Goal: Task Accomplishment & Management: Complete application form

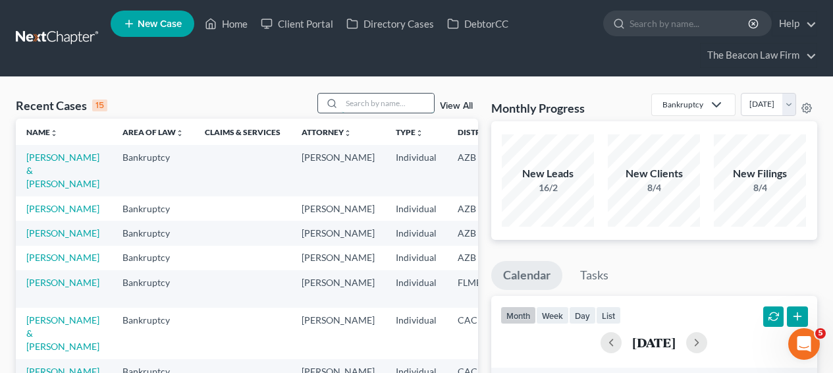
click at [369, 97] on input "search" at bounding box center [388, 102] width 92 height 19
click at [370, 97] on input "search" at bounding box center [388, 102] width 92 height 19
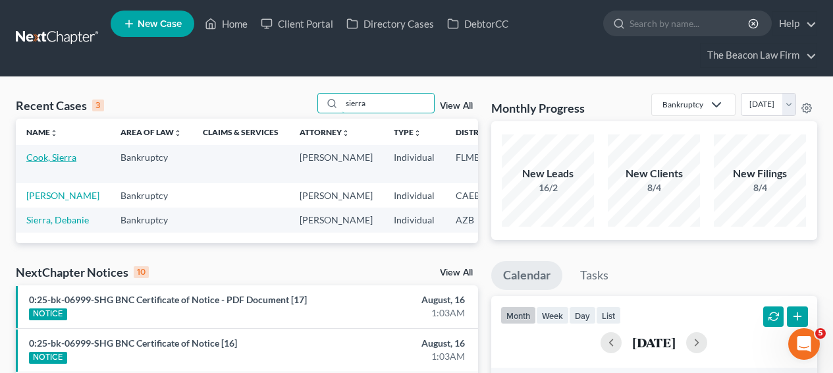
type input "sierra"
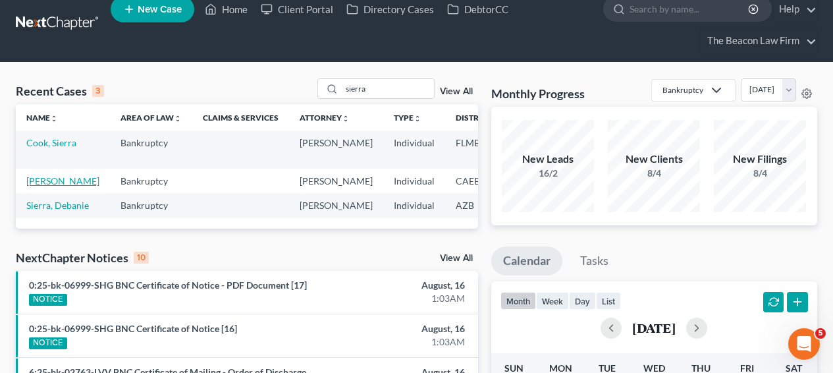
scroll to position [11, 0]
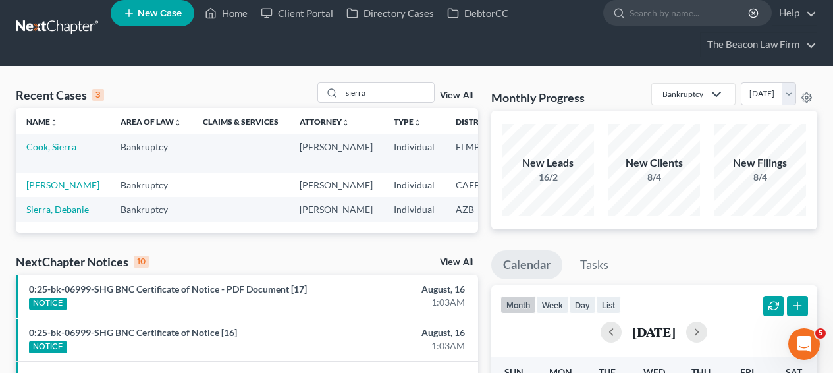
click at [50, 142] on td "Cook, Sierra" at bounding box center [63, 153] width 94 height 38
click at [45, 147] on link "Cook, Sierra" at bounding box center [51, 146] width 50 height 11
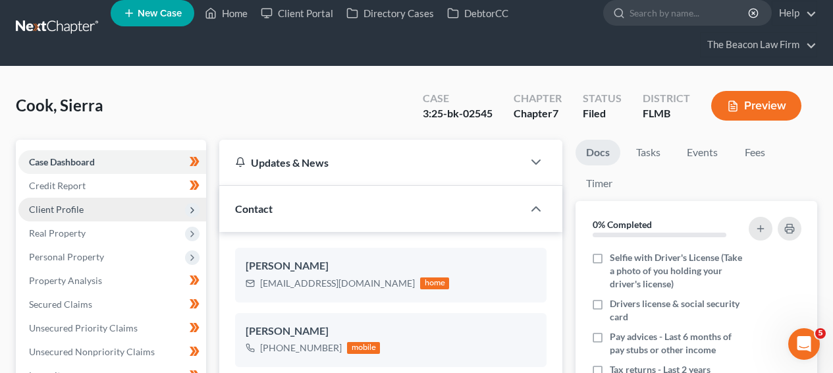
click at [97, 200] on span "Client Profile" at bounding box center [112, 210] width 188 height 24
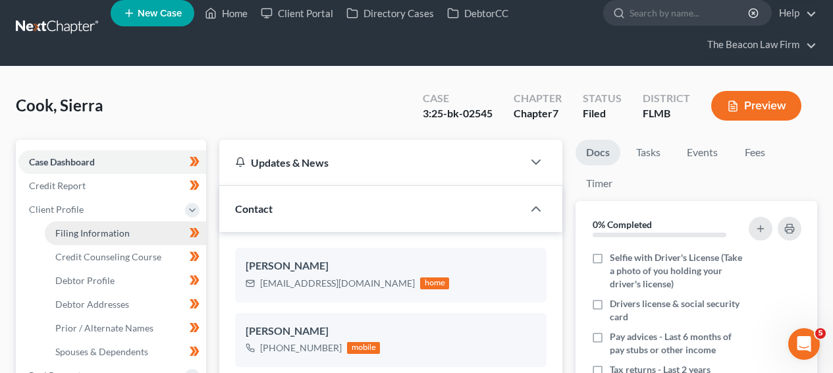
scroll to position [338, 0]
click at [96, 230] on span "Filing Information" at bounding box center [92, 232] width 74 height 11
select select "1"
select select "0"
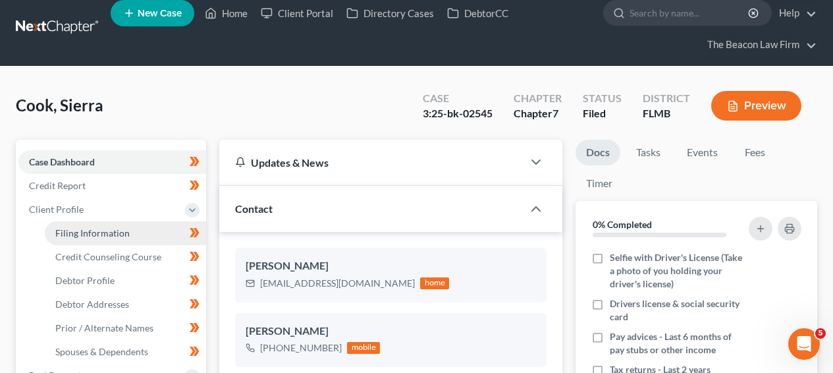
select select "9"
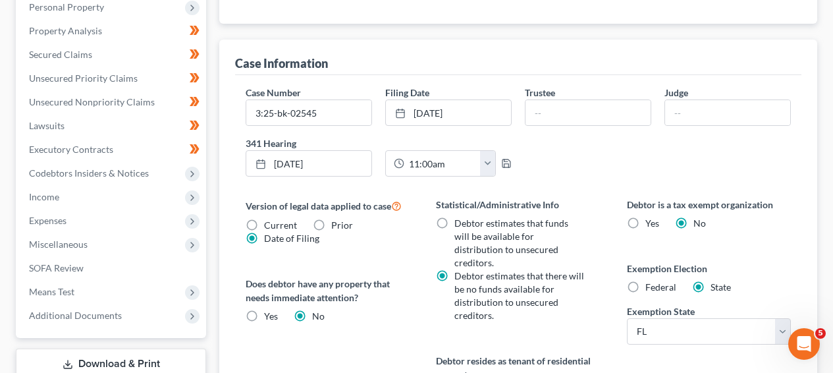
scroll to position [364, 0]
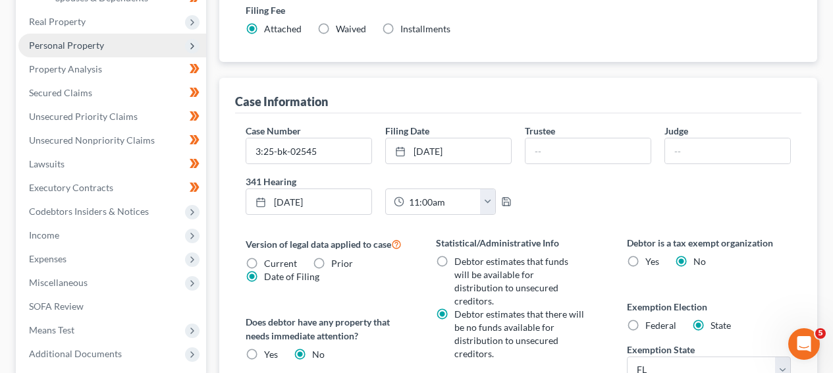
click at [113, 43] on span "Personal Property" at bounding box center [112, 46] width 188 height 24
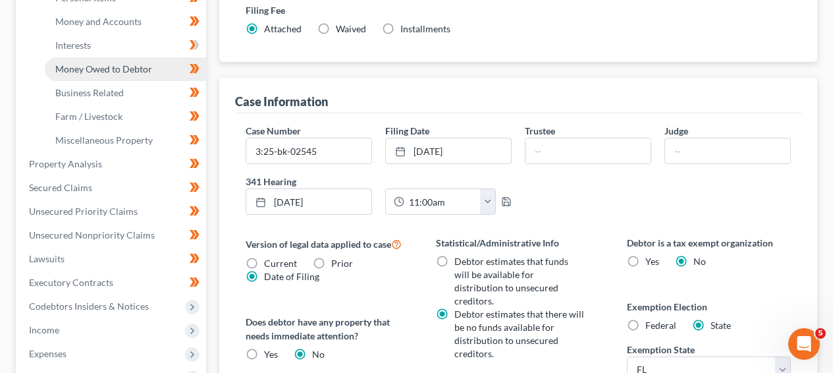
click at [133, 70] on span "Money Owed to Debtor" at bounding box center [103, 68] width 97 height 11
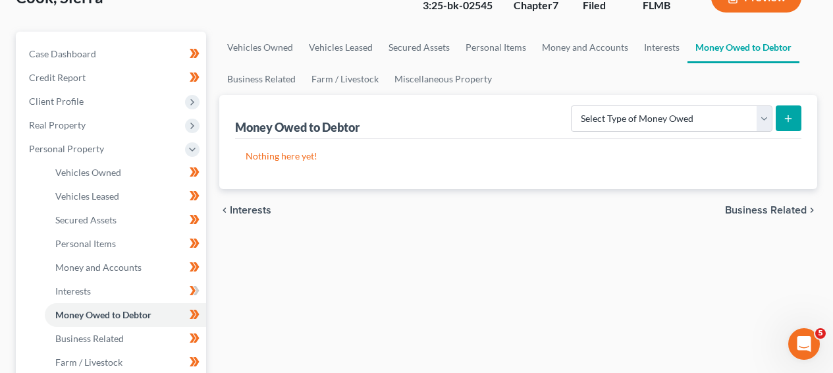
scroll to position [121, 0]
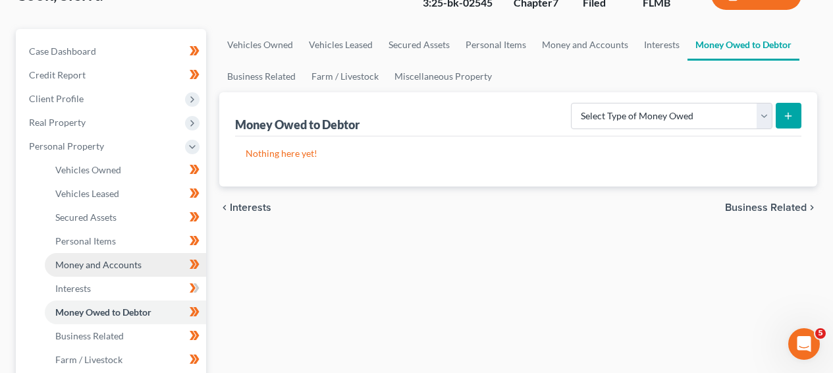
click at [128, 257] on link "Money and Accounts" at bounding box center [125, 265] width 161 height 24
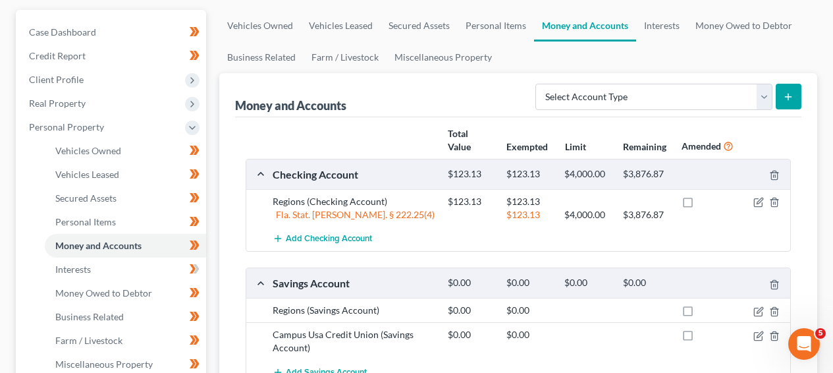
scroll to position [207, 0]
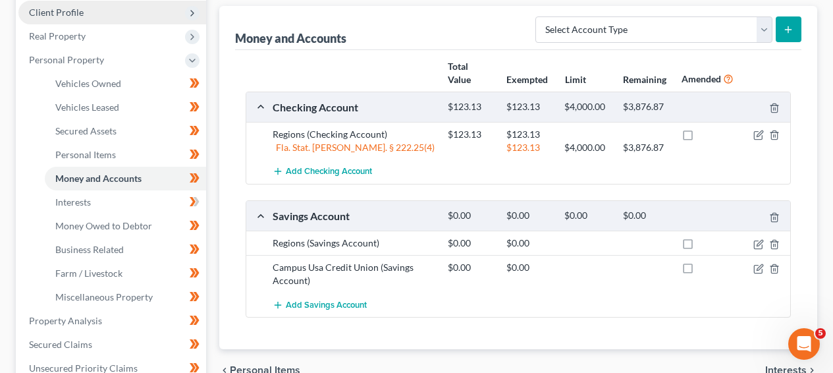
click at [151, 20] on span "Client Profile" at bounding box center [112, 13] width 188 height 24
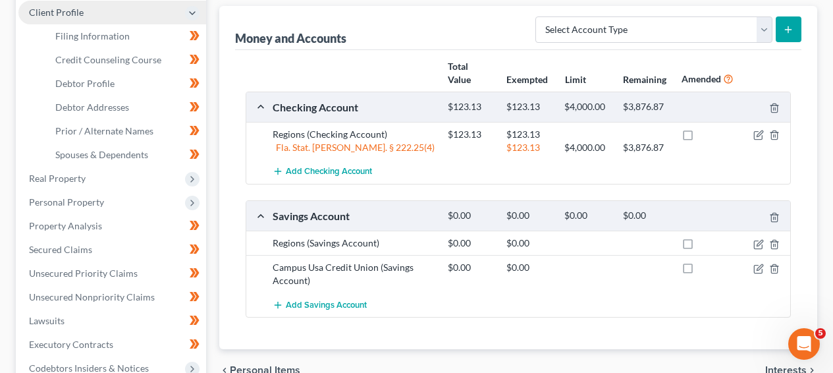
click at [151, 20] on span "Client Profile" at bounding box center [112, 13] width 188 height 24
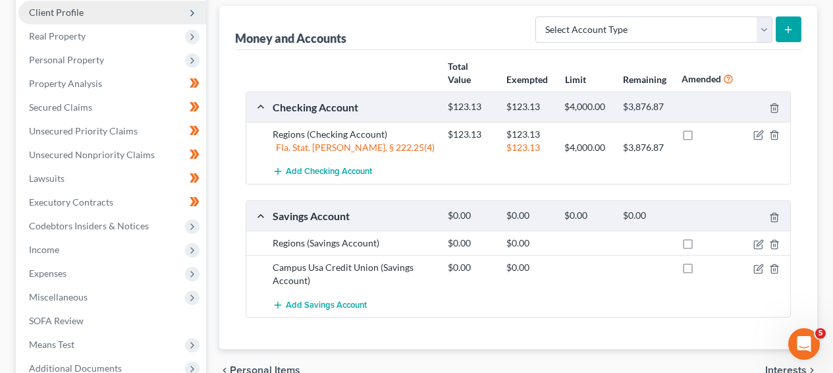
click at [151, 20] on span "Client Profile" at bounding box center [112, 13] width 188 height 24
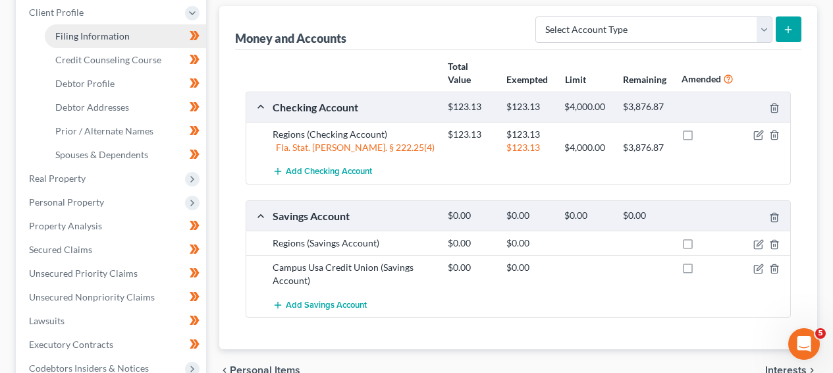
click at [147, 29] on link "Filing Information" at bounding box center [125, 36] width 161 height 24
select select "1"
select select "0"
select select "15"
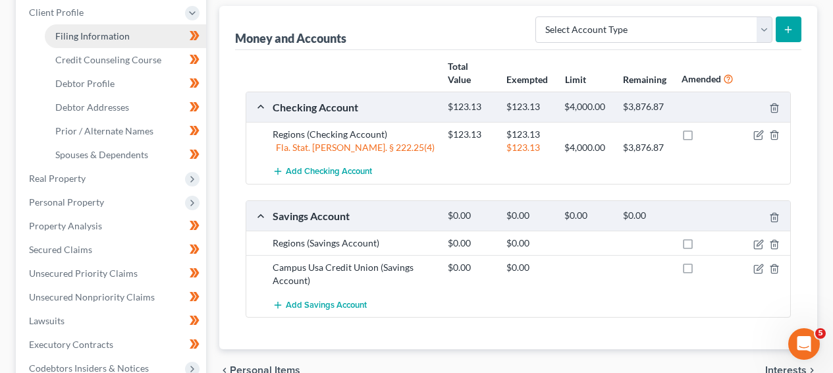
select select "6"
select select "9"
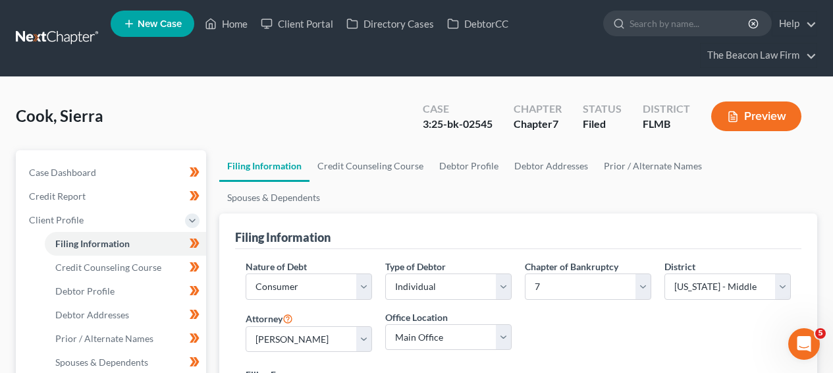
scroll to position [360, 0]
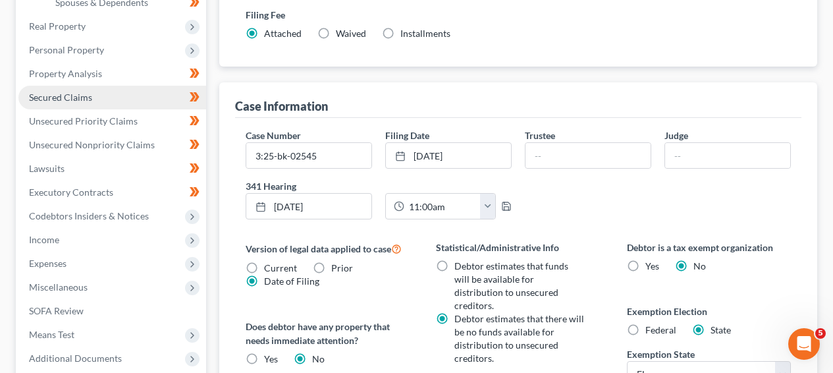
click at [142, 87] on link "Secured Claims" at bounding box center [112, 98] width 188 height 24
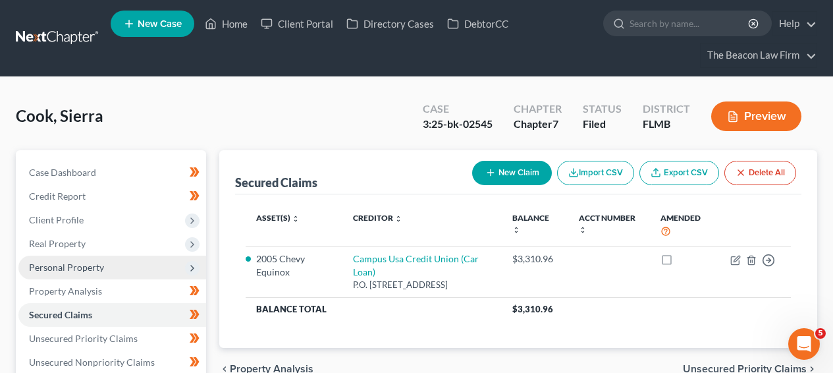
click at [139, 265] on span "Personal Property" at bounding box center [112, 267] width 188 height 24
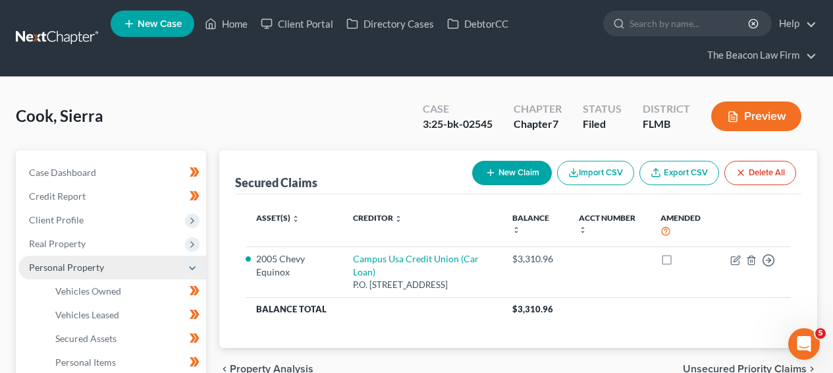
click at [141, 261] on span "Personal Property" at bounding box center [112, 267] width 188 height 24
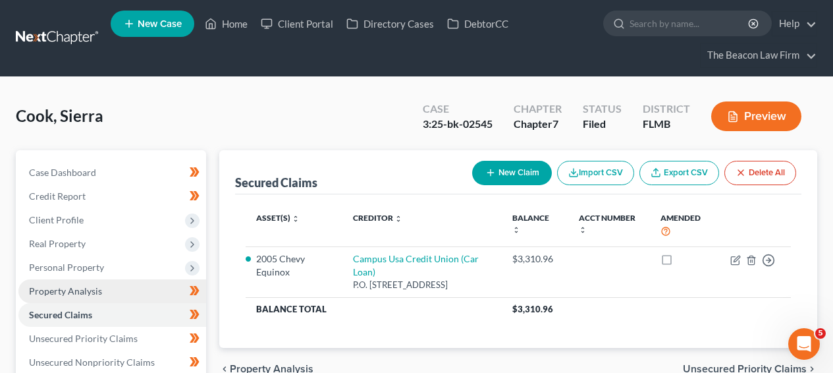
click at [131, 296] on link "Property Analysis" at bounding box center [112, 291] width 188 height 24
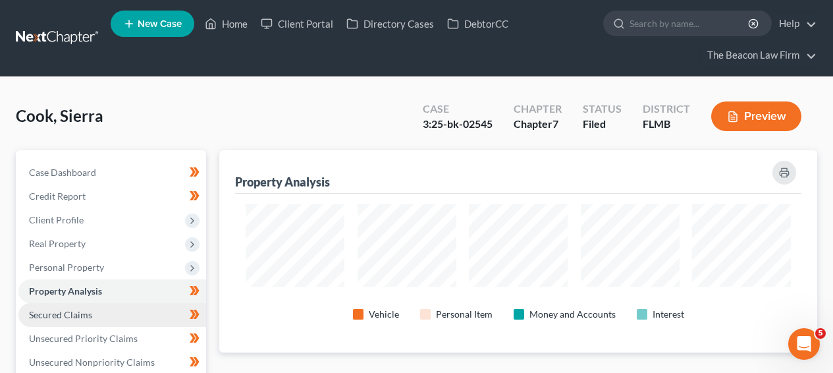
scroll to position [202, 597]
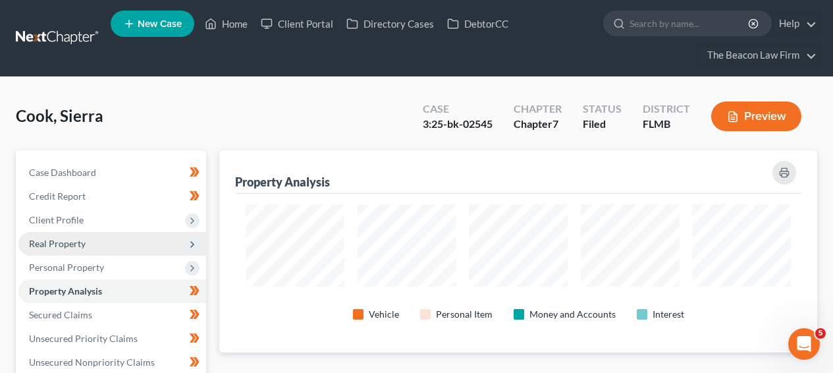
click at [137, 246] on span "Real Property" at bounding box center [112, 244] width 188 height 24
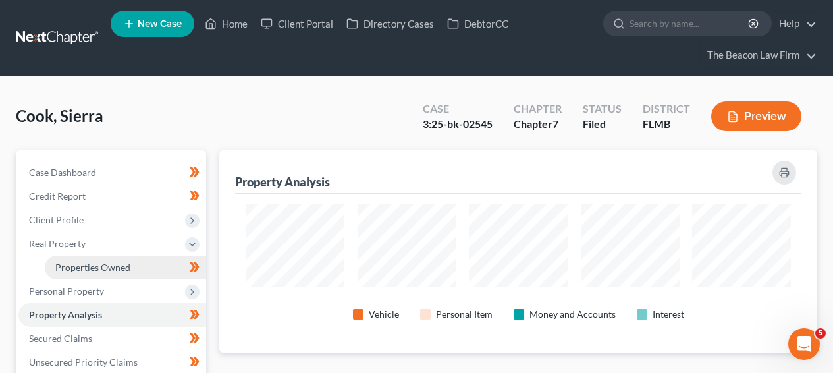
click at [132, 260] on link "Properties Owned" at bounding box center [125, 267] width 161 height 24
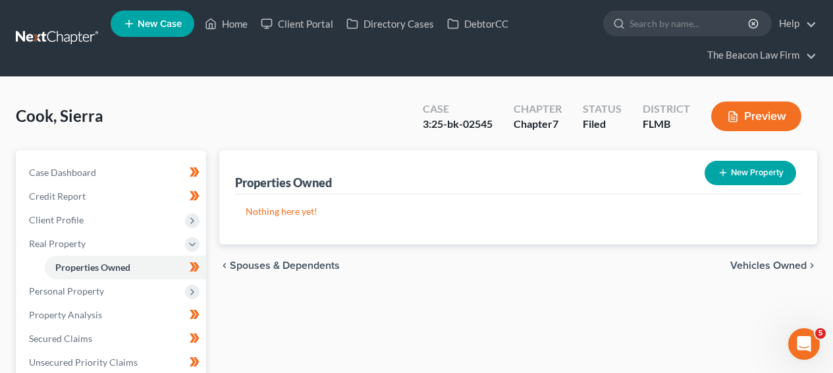
scroll to position [360, 0]
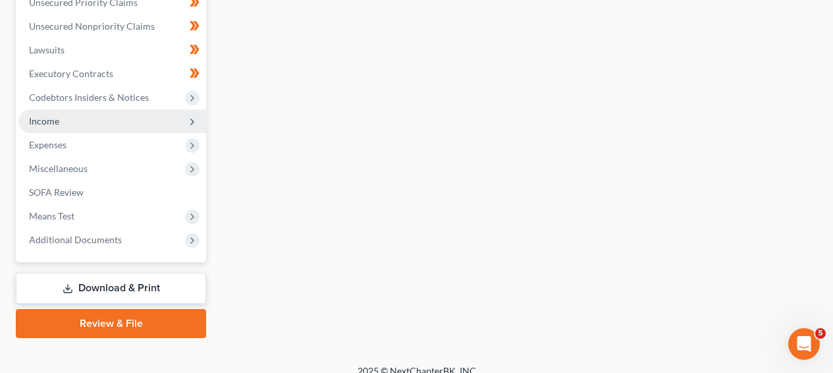
click at [151, 114] on span "Income" at bounding box center [112, 121] width 188 height 24
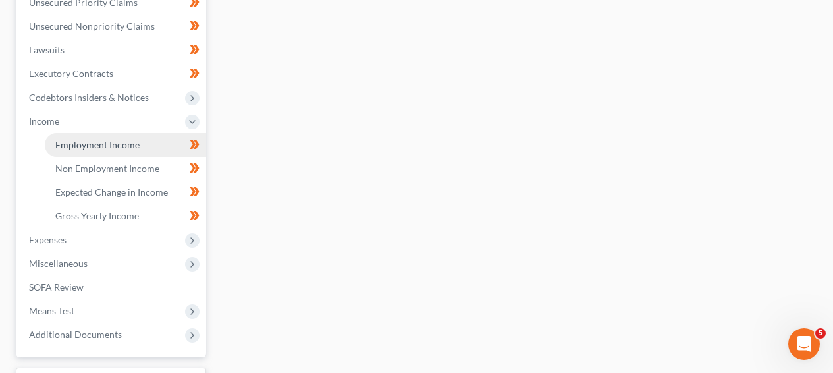
click at [142, 136] on link "Employment Income" at bounding box center [125, 145] width 161 height 24
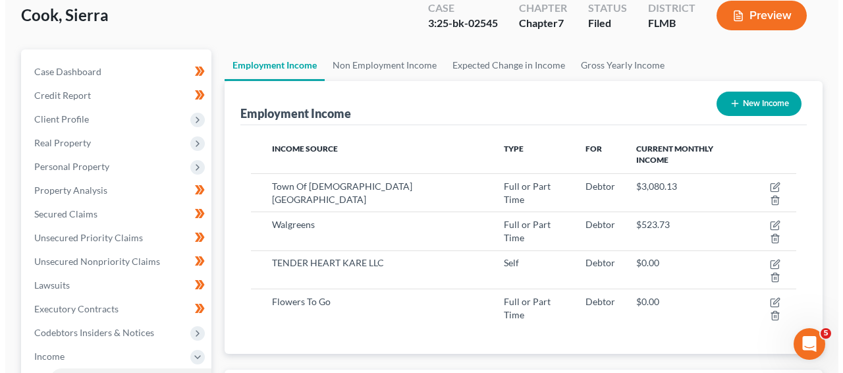
scroll to position [102, 0]
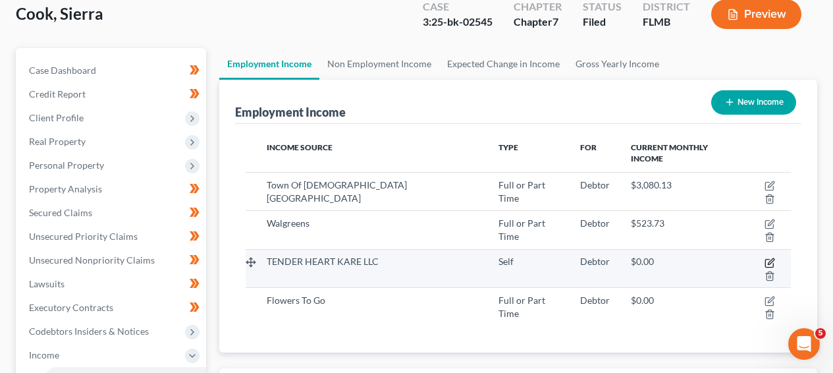
click at [765, 259] on icon "button" at bounding box center [769, 263] width 8 height 8
select select "1"
select select "9"
select select "0"
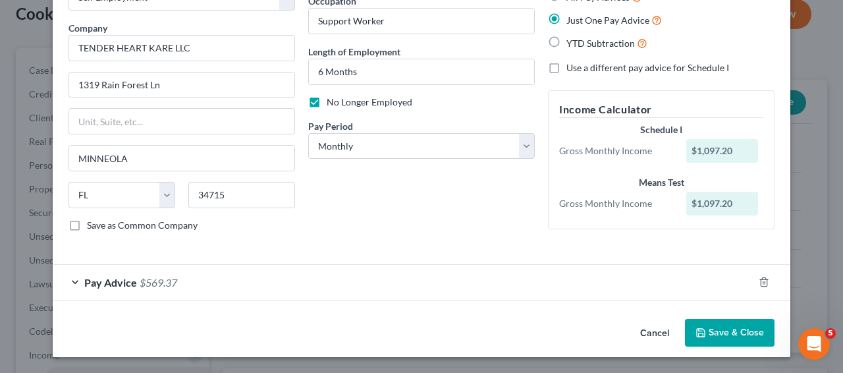
scroll to position [90, 0]
click at [680, 283] on div "Pay Advice $569.37" at bounding box center [403, 282] width 701 height 35
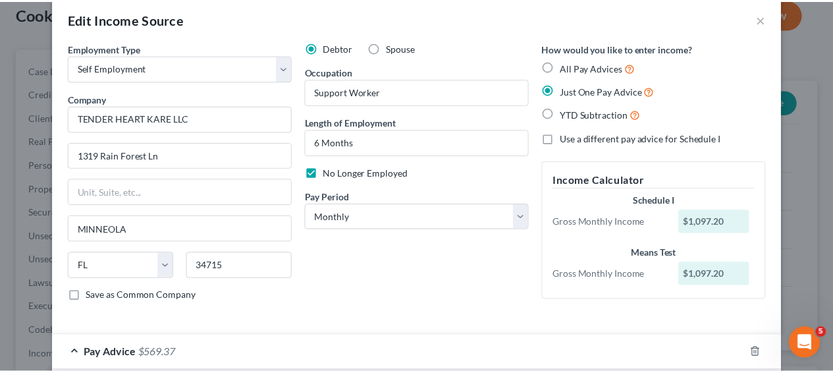
scroll to position [0, 0]
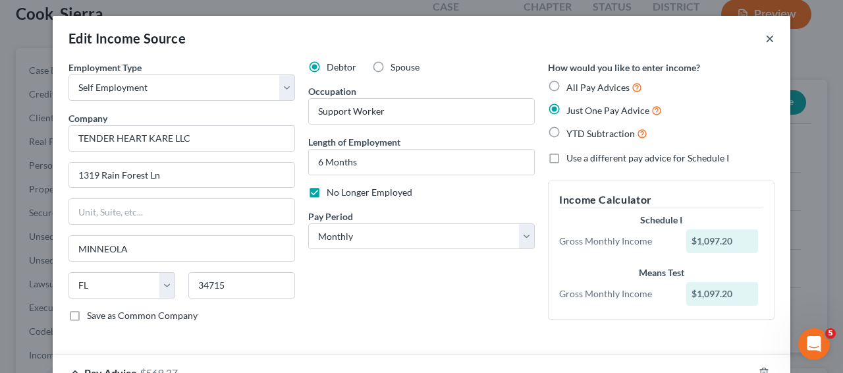
click at [766, 38] on button "×" at bounding box center [769, 38] width 9 height 16
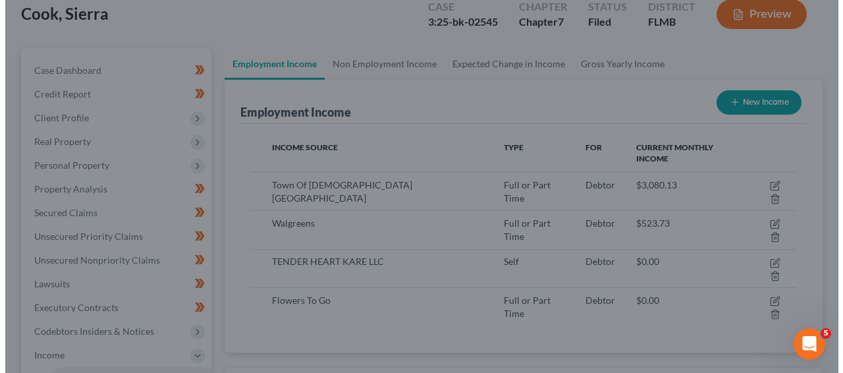
scroll to position [658200, 658103]
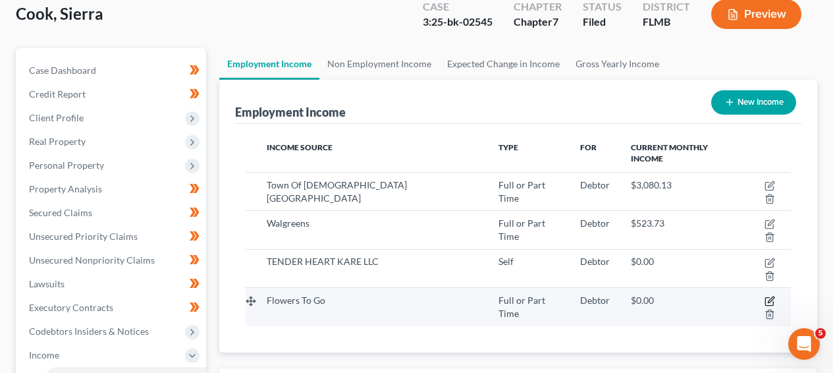
click at [764, 296] on icon "button" at bounding box center [769, 301] width 11 height 11
select select "0"
select select "50"
select select "0"
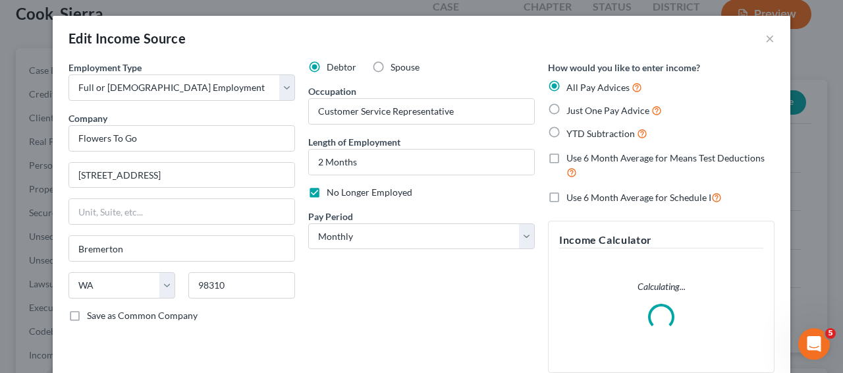
scroll to position [141, 0]
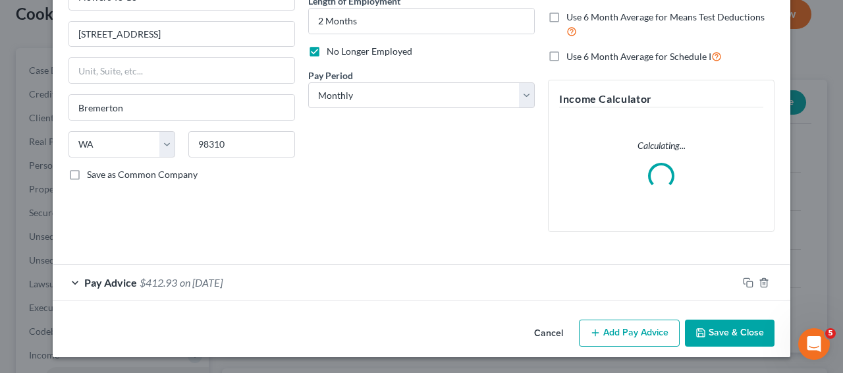
click at [628, 294] on div "Pay Advice $412.93 on [DATE]" at bounding box center [395, 282] width 685 height 35
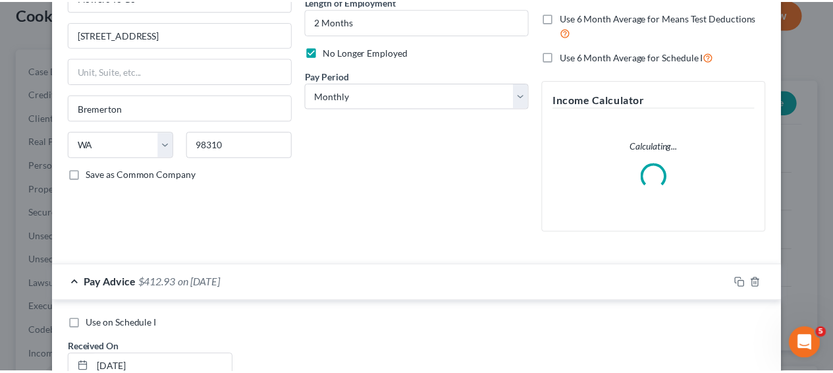
scroll to position [0, 0]
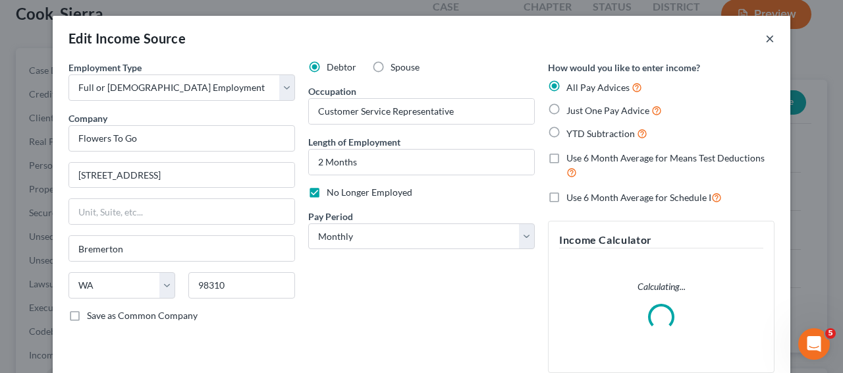
click at [766, 43] on button "×" at bounding box center [769, 38] width 9 height 16
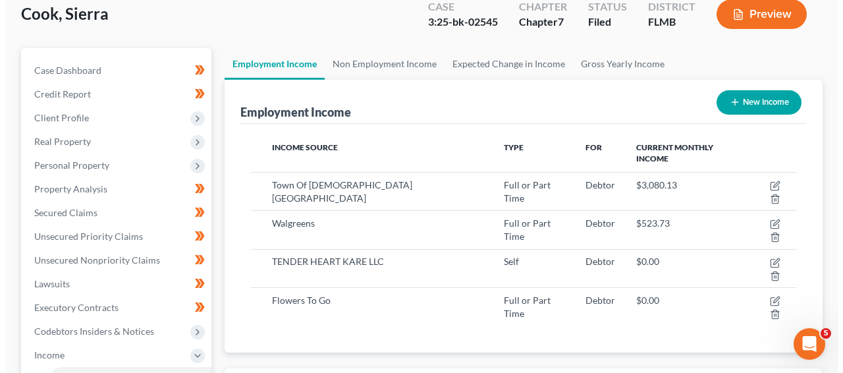
scroll to position [658200, 658103]
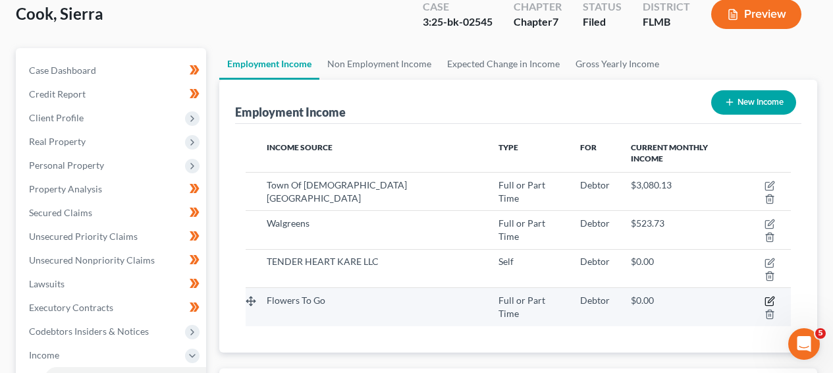
click at [764, 296] on icon "button" at bounding box center [769, 301] width 11 height 11
select select "0"
select select "50"
select select "0"
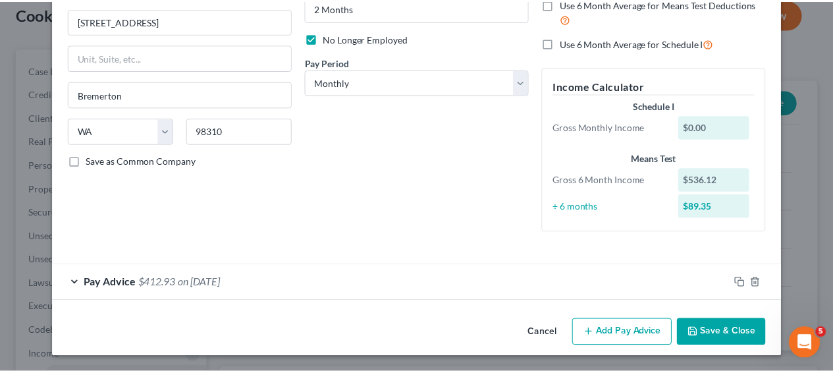
scroll to position [32, 0]
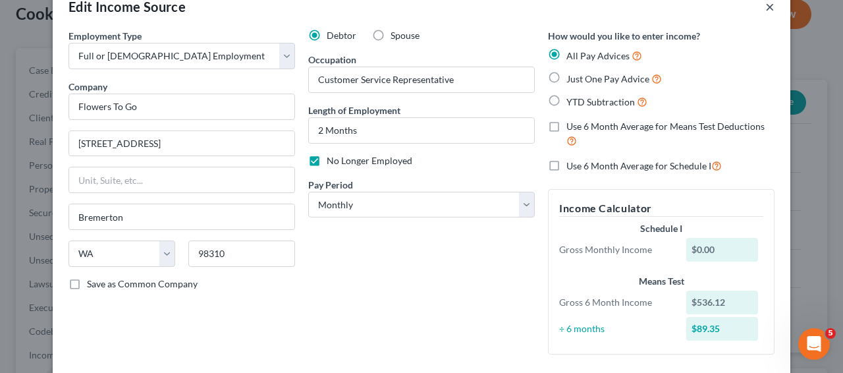
click at [766, 12] on button "×" at bounding box center [769, 7] width 9 height 16
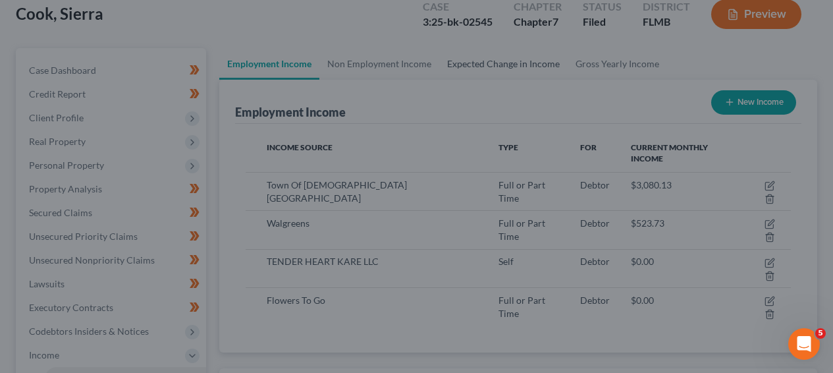
scroll to position [658200, 658103]
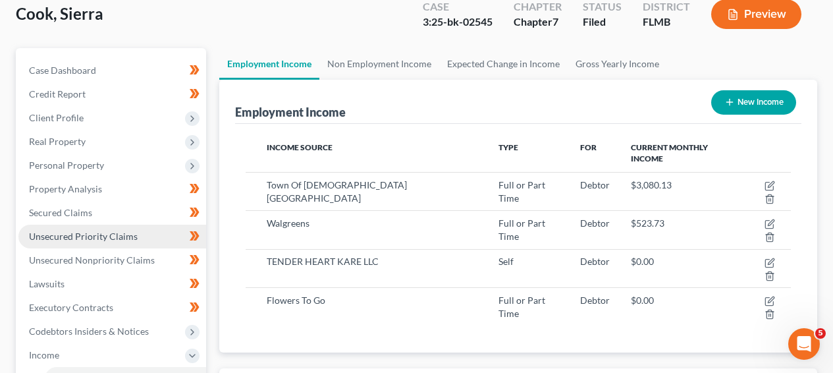
click at [132, 225] on link "Unsecured Priority Claims" at bounding box center [112, 237] width 188 height 24
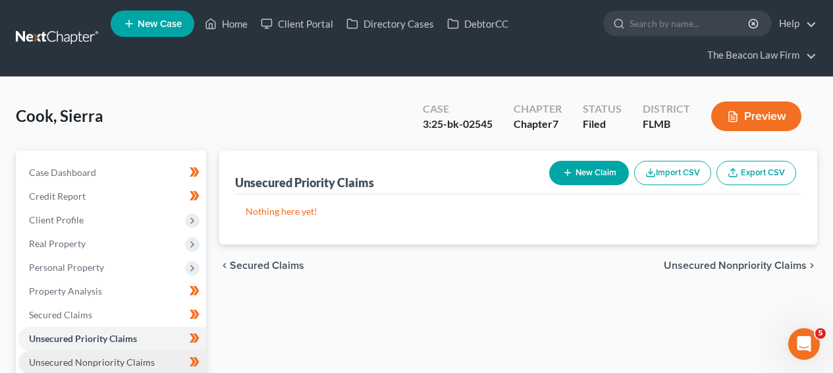
click at [123, 358] on span "Unsecured Nonpriority Claims" at bounding box center [92, 361] width 126 height 11
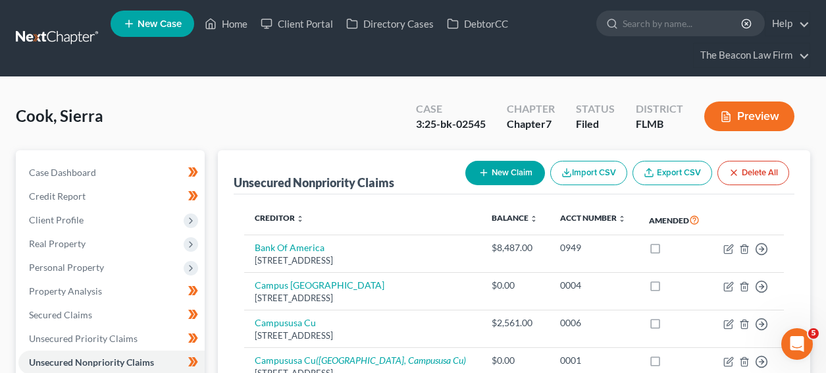
scroll to position [360, 0]
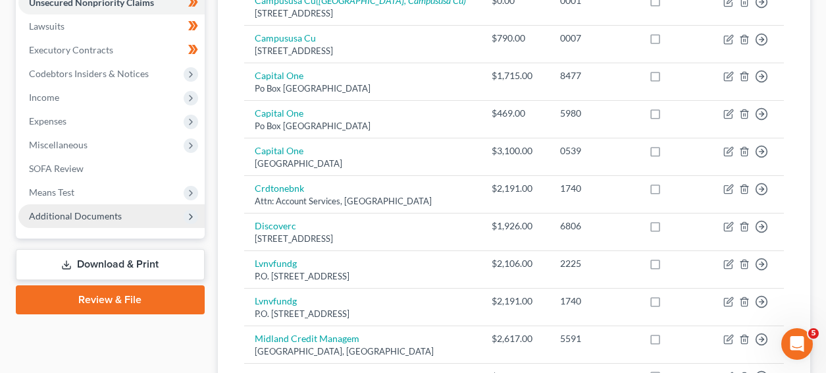
click at [114, 210] on span "Additional Documents" at bounding box center [75, 215] width 93 height 11
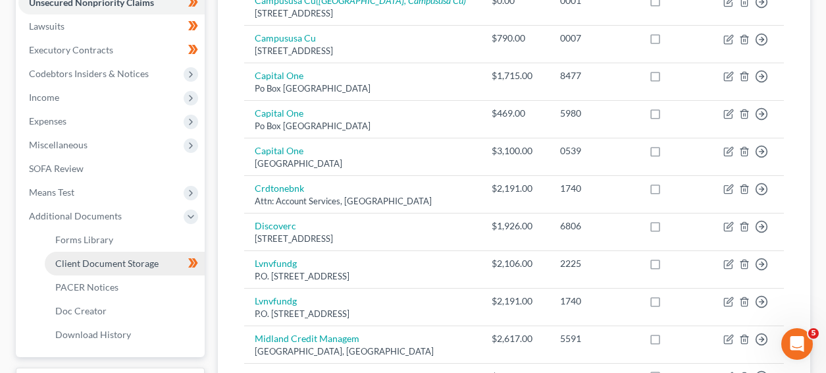
click at [113, 269] on link "Client Document Storage" at bounding box center [125, 264] width 160 height 24
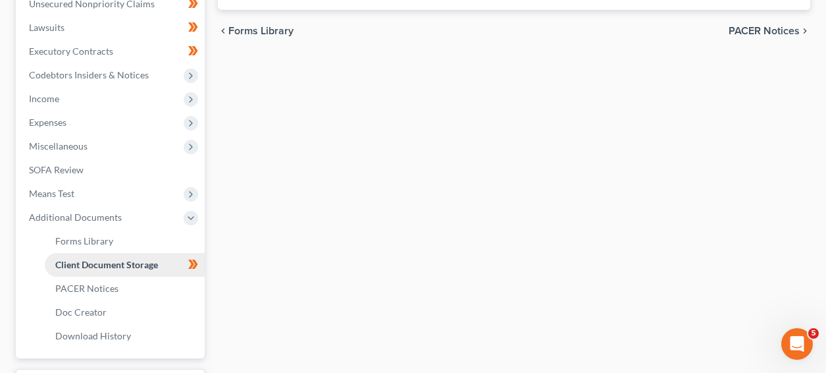
scroll to position [204, 0]
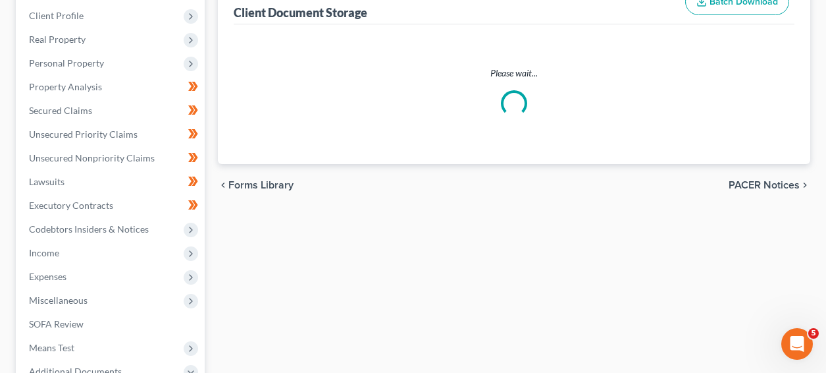
select select "9"
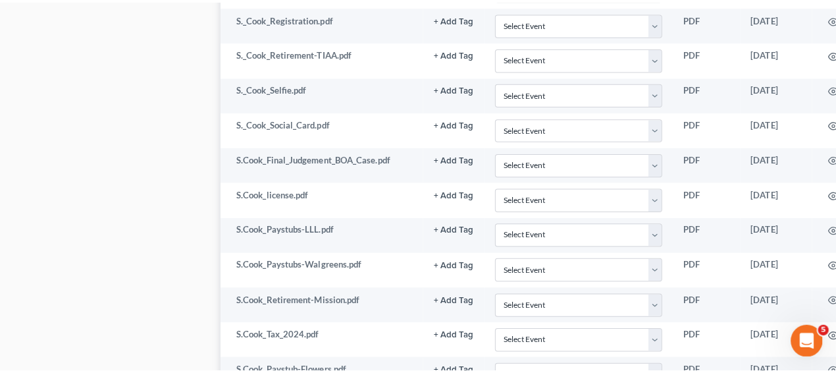
scroll to position [1137, 0]
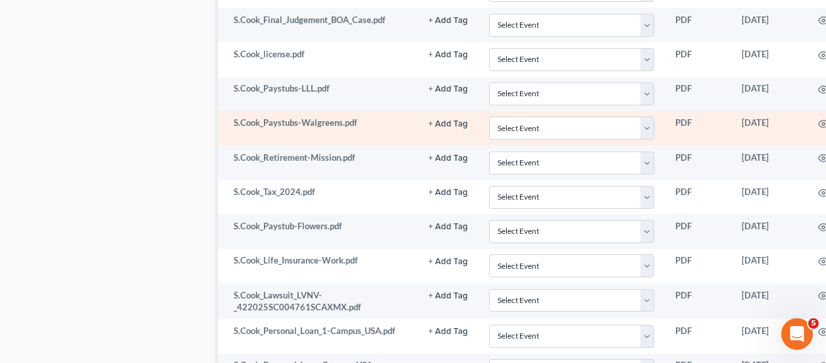
drag, startPoint x: 759, startPoint y: 120, endPoint x: 808, endPoint y: 120, distance: 48.7
click at [808, 120] on tr "S.Cook_Paystubs-Walgreens.pdf + Add Tag Select an option or create one AP Bank …" at bounding box center [565, 128] width 695 height 34
click at [822, 122] on circle "button" at bounding box center [823, 123] width 3 height 3
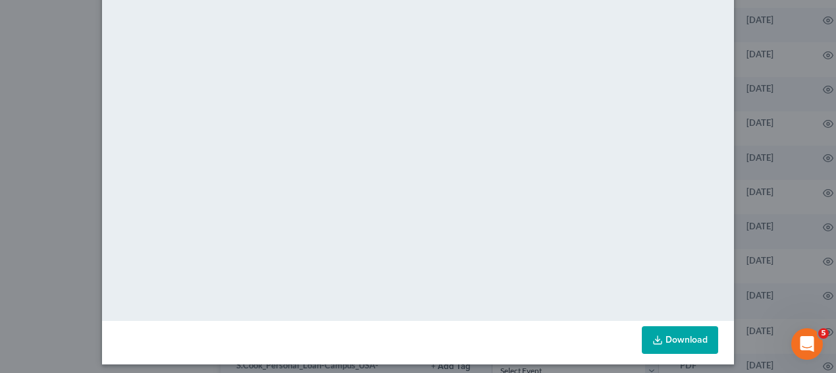
scroll to position [178, 0]
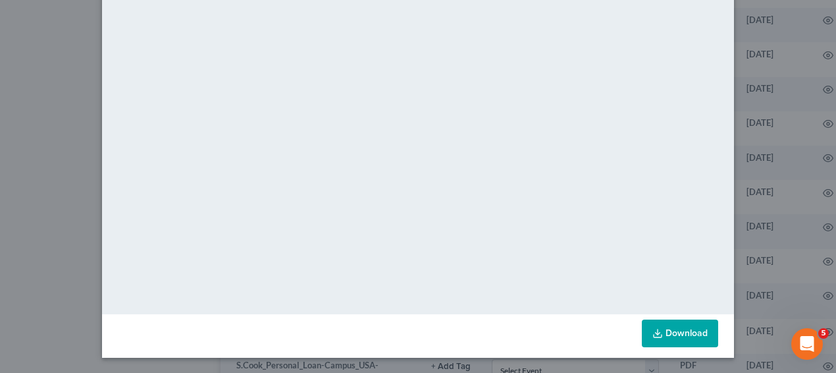
click at [696, 331] on link "Download" at bounding box center [680, 333] width 76 height 28
